Goal: Book appointment/travel/reservation

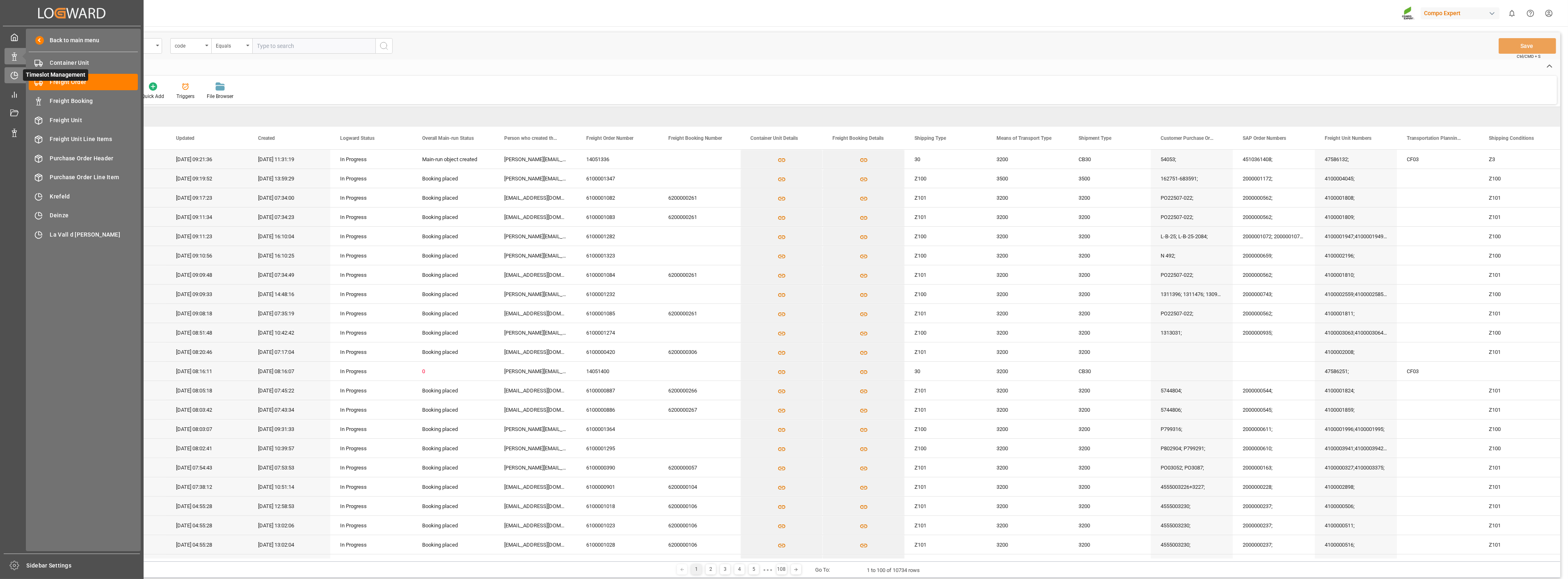
click at [9, 75] on div at bounding box center [11, 75] width 14 height 9
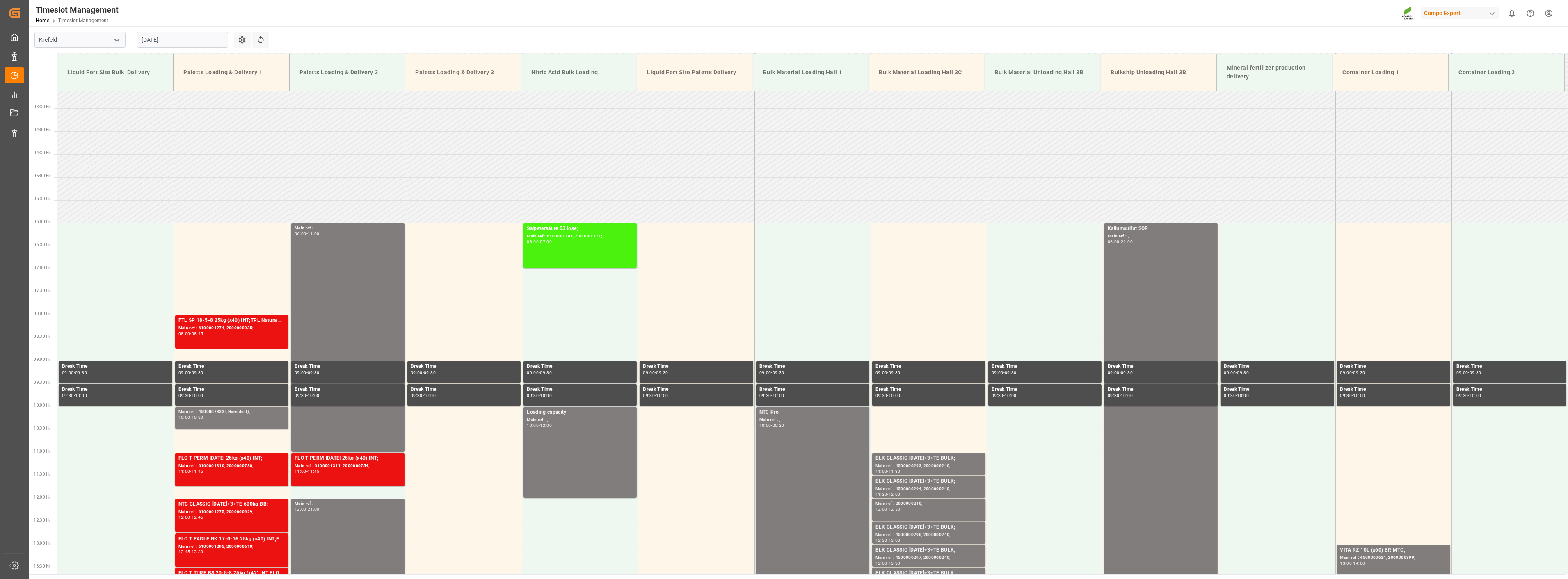
scroll to position [143, 0]
click at [182, 35] on input "[DATE]" at bounding box center [183, 40] width 91 height 16
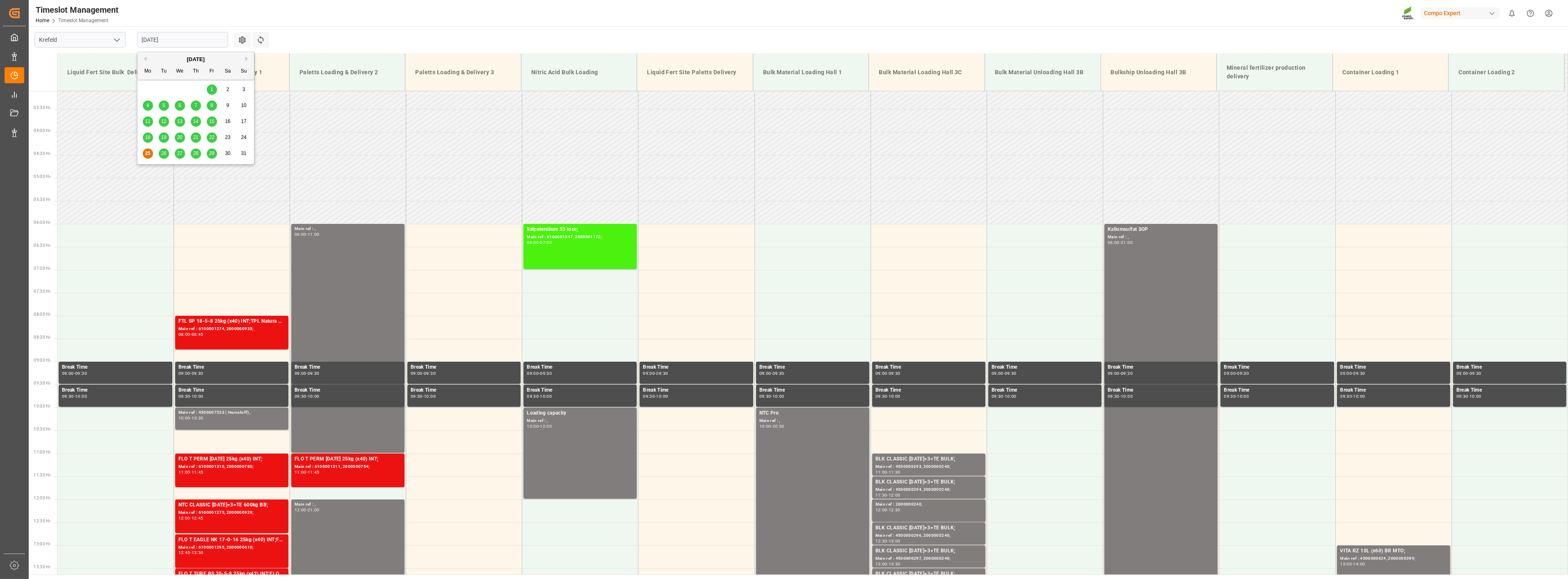
click at [211, 137] on span "22" at bounding box center [211, 137] width 5 height 5
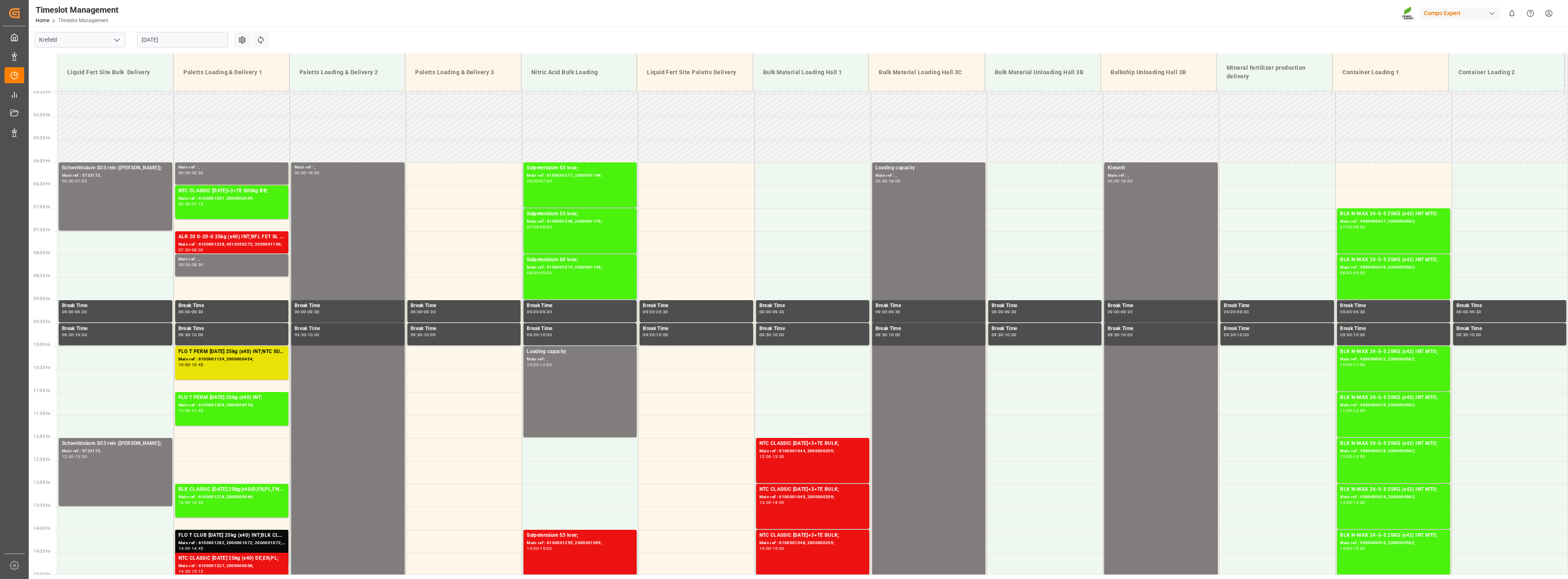
scroll to position [189, 0]
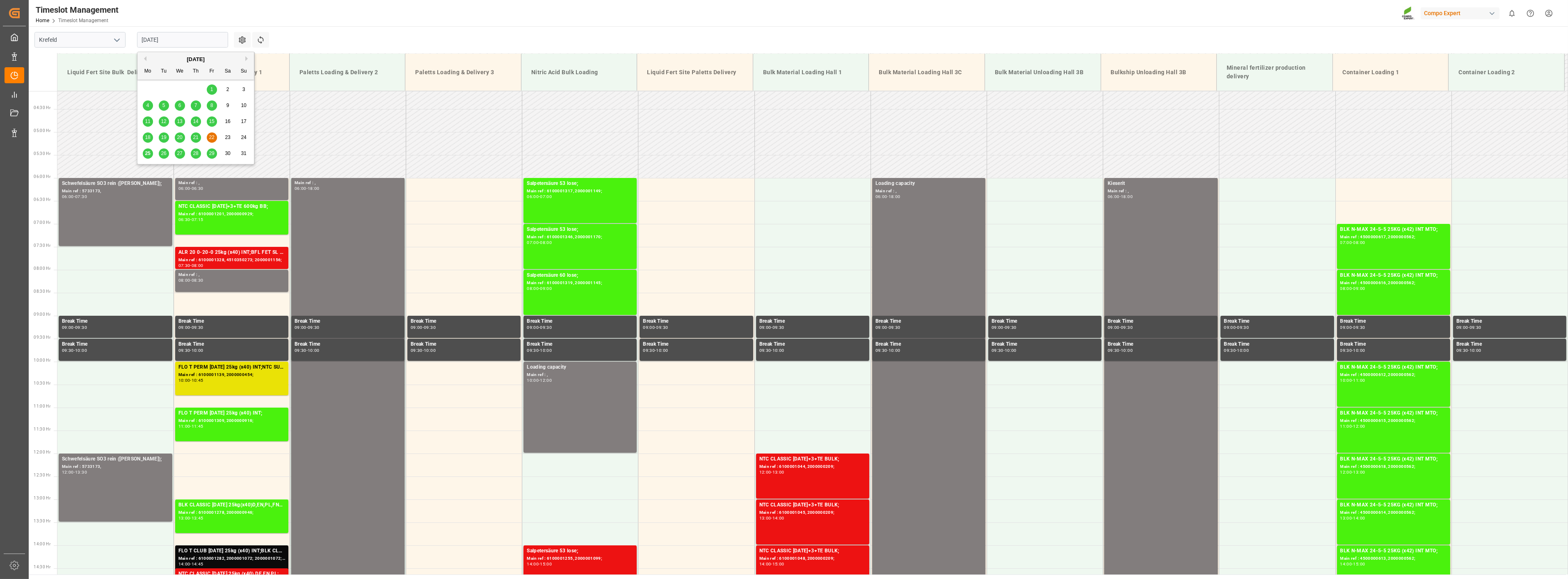
click at [199, 44] on input "[DATE]" at bounding box center [183, 40] width 91 height 16
click at [193, 136] on span "21" at bounding box center [195, 137] width 5 height 5
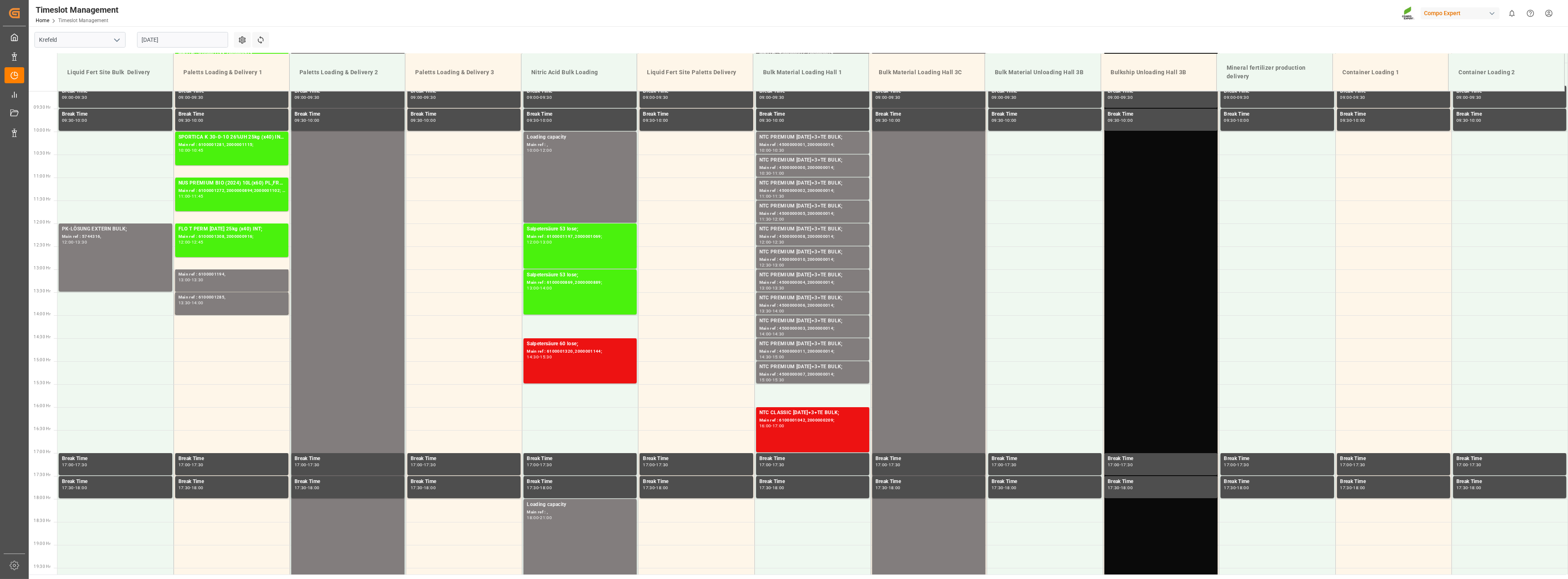
scroll to position [280, 0]
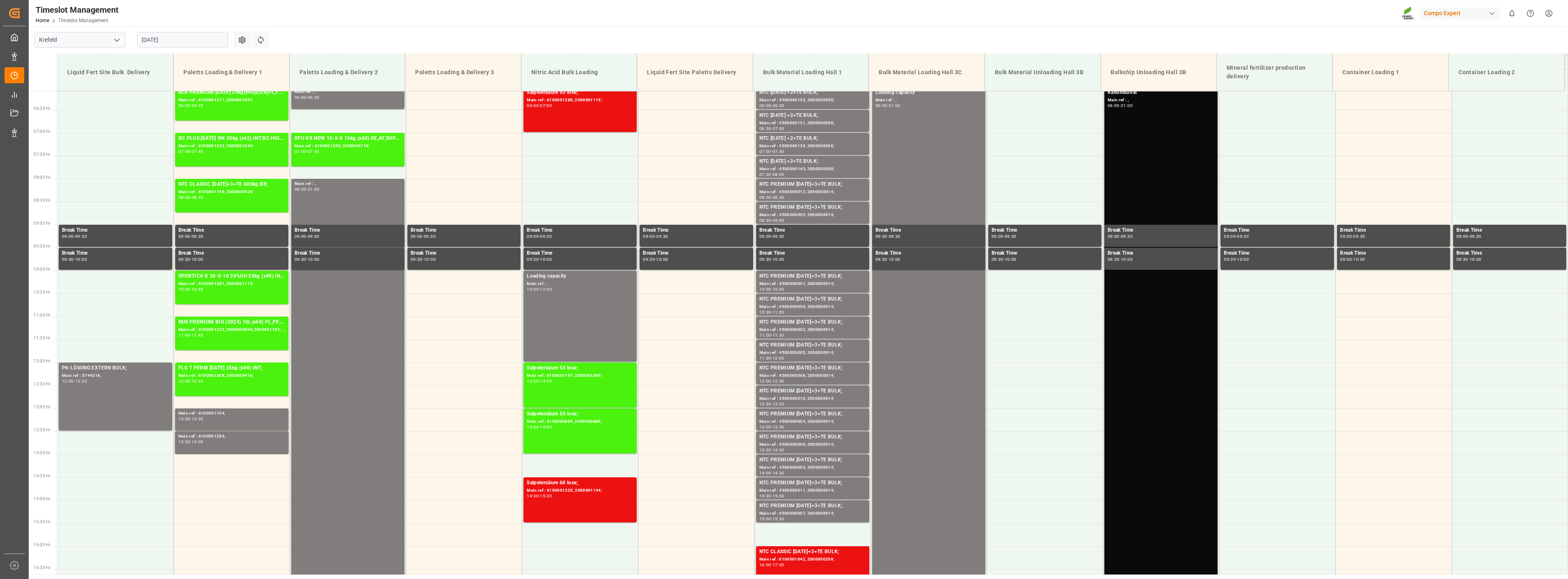
click at [208, 42] on input "[DATE]" at bounding box center [183, 40] width 91 height 16
click at [182, 140] on span "20" at bounding box center [179, 137] width 5 height 5
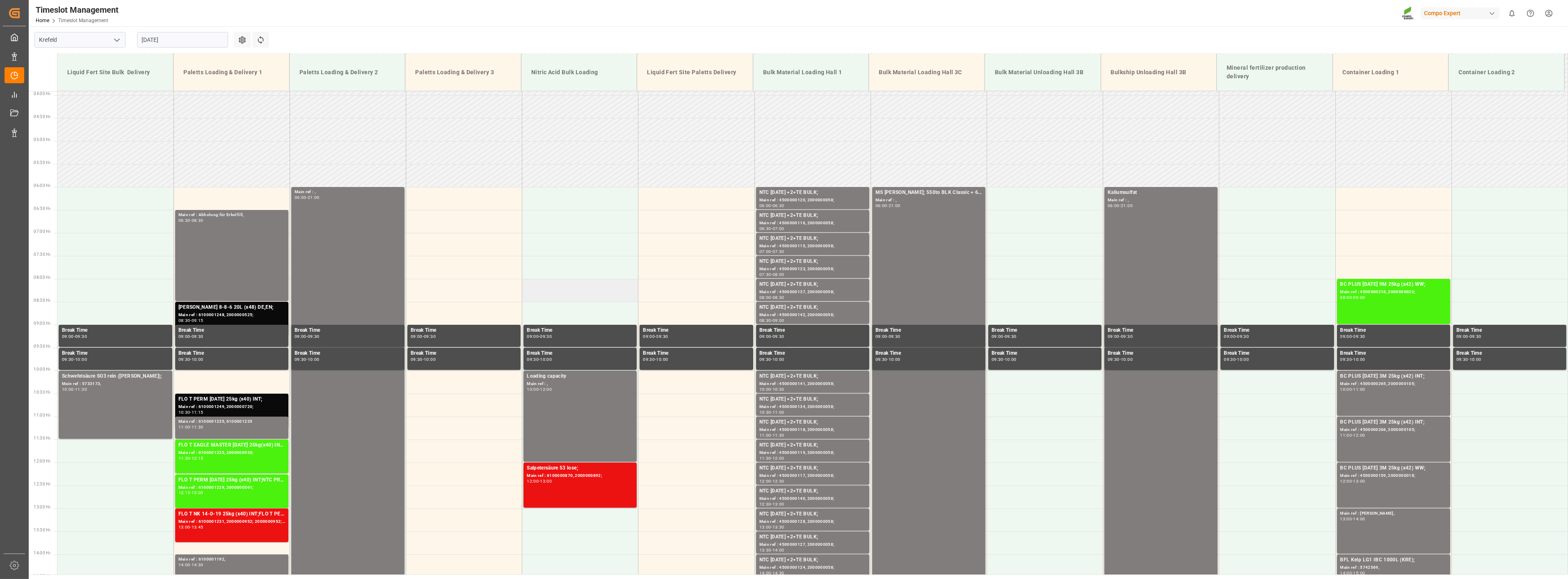
scroll to position [370, 0]
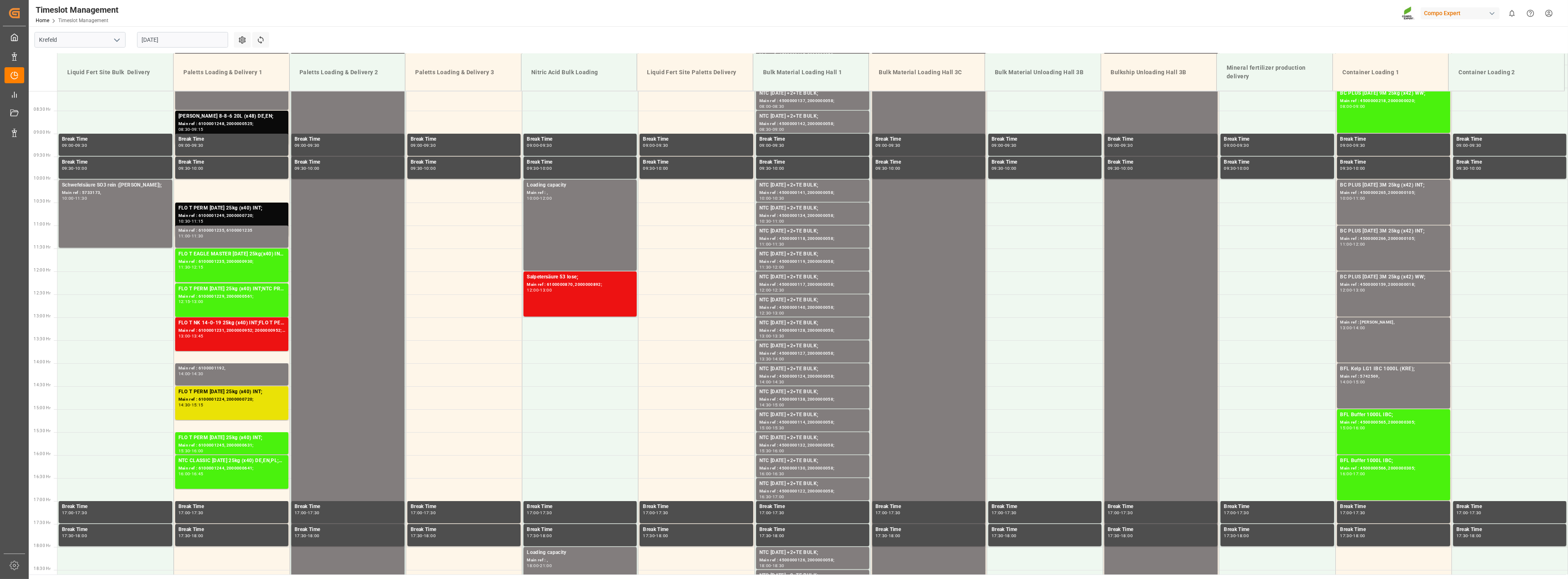
drag, startPoint x: 200, startPoint y: 42, endPoint x: 203, endPoint y: 38, distance: 5.0
click at [200, 41] on input "[DATE]" at bounding box center [183, 40] width 91 height 16
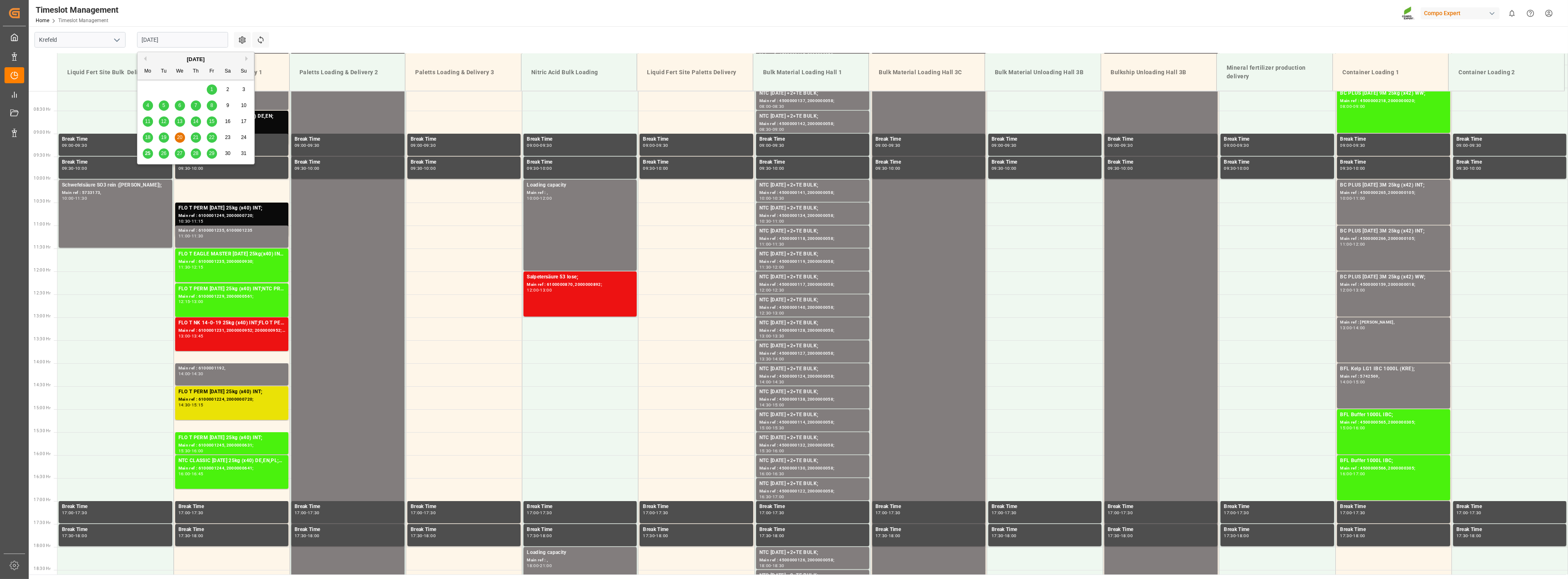
click at [146, 153] on span "25" at bounding box center [147, 153] width 5 height 5
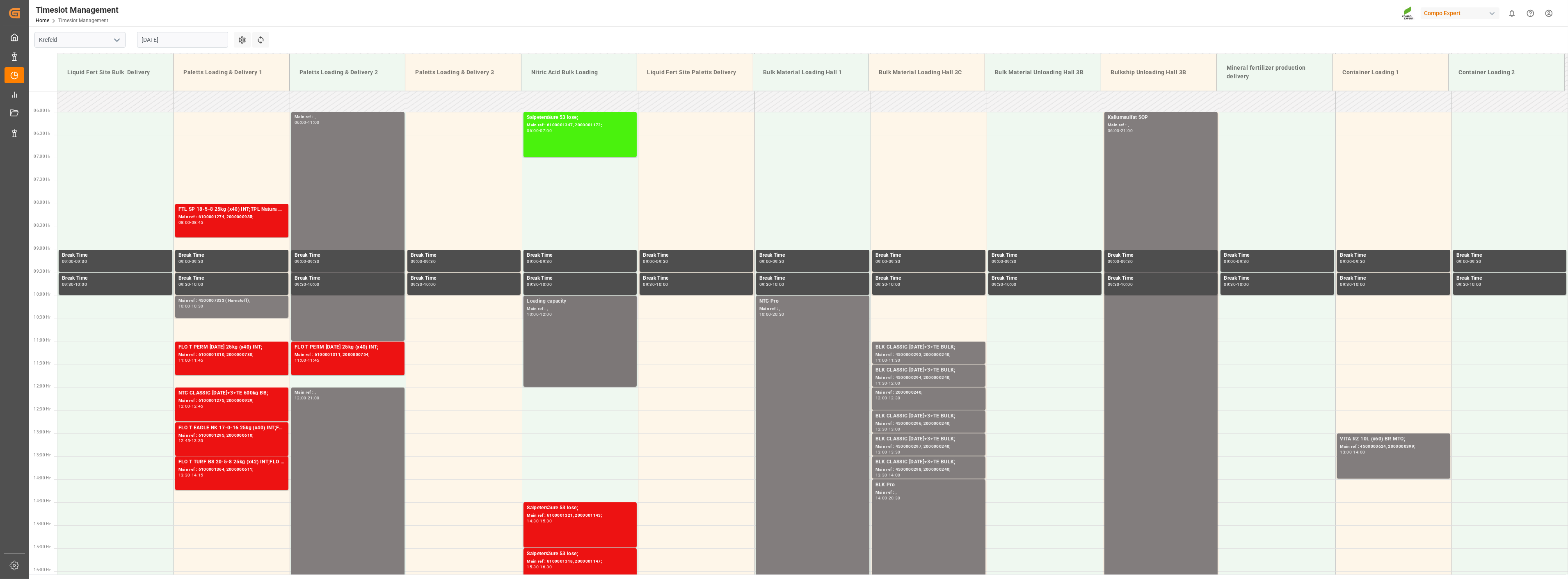
scroll to position [280, 0]
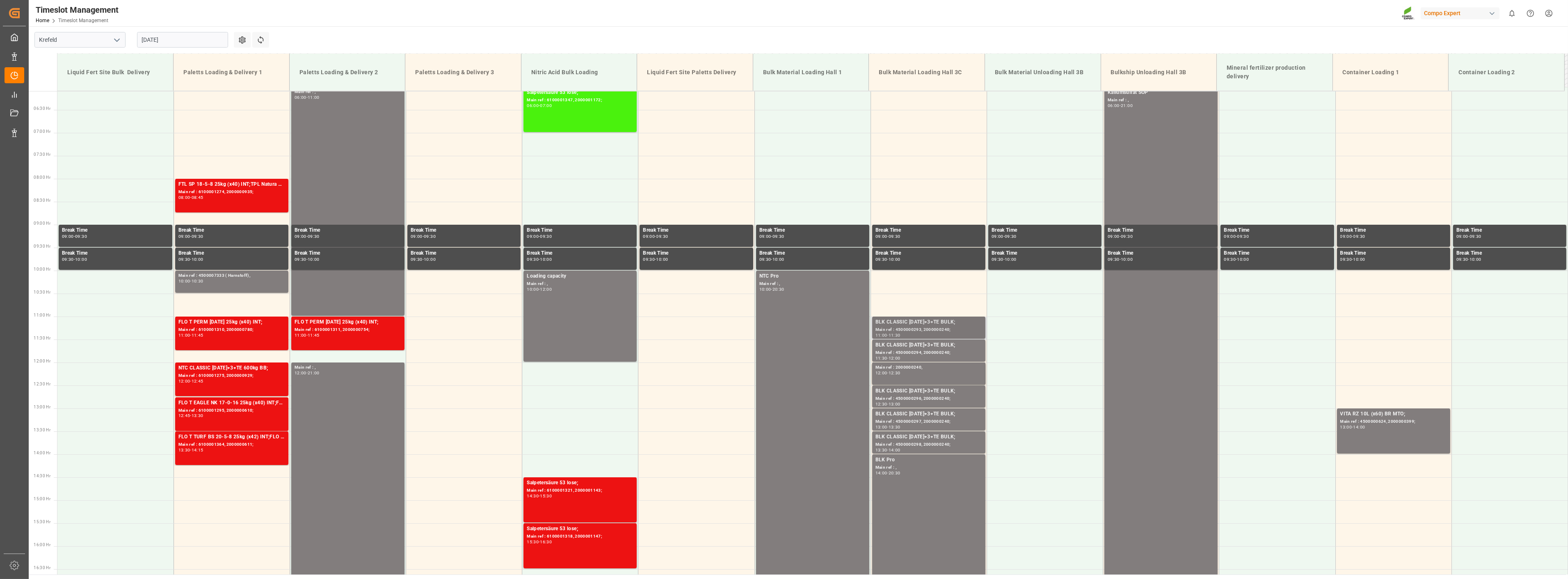
click at [918, 326] on div "Main ref : 4500000293, 2000000240;" at bounding box center [928, 329] width 107 height 7
